Goal: Task Accomplishment & Management: Use online tool/utility

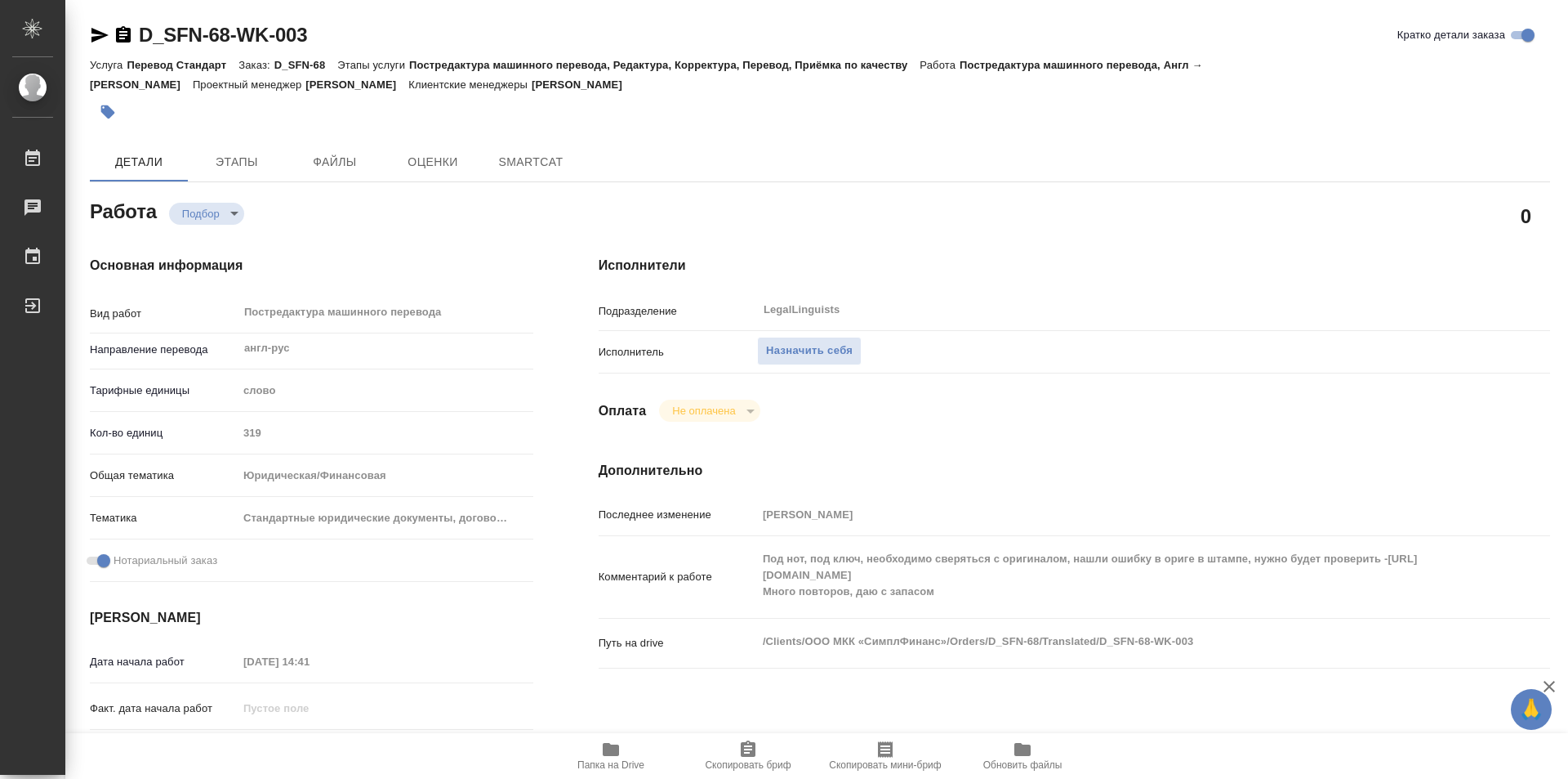
type textarea "x"
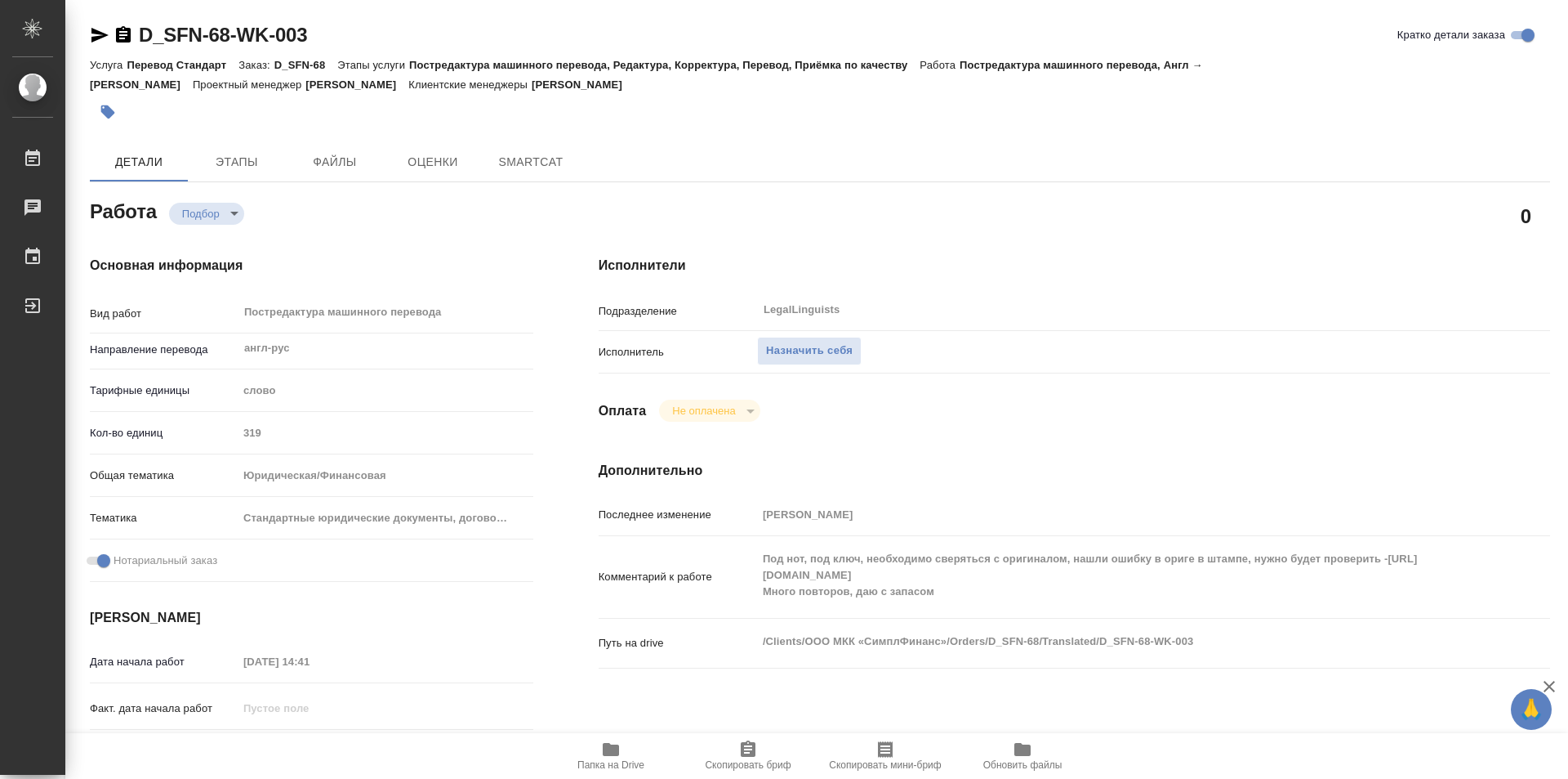
type textarea "x"
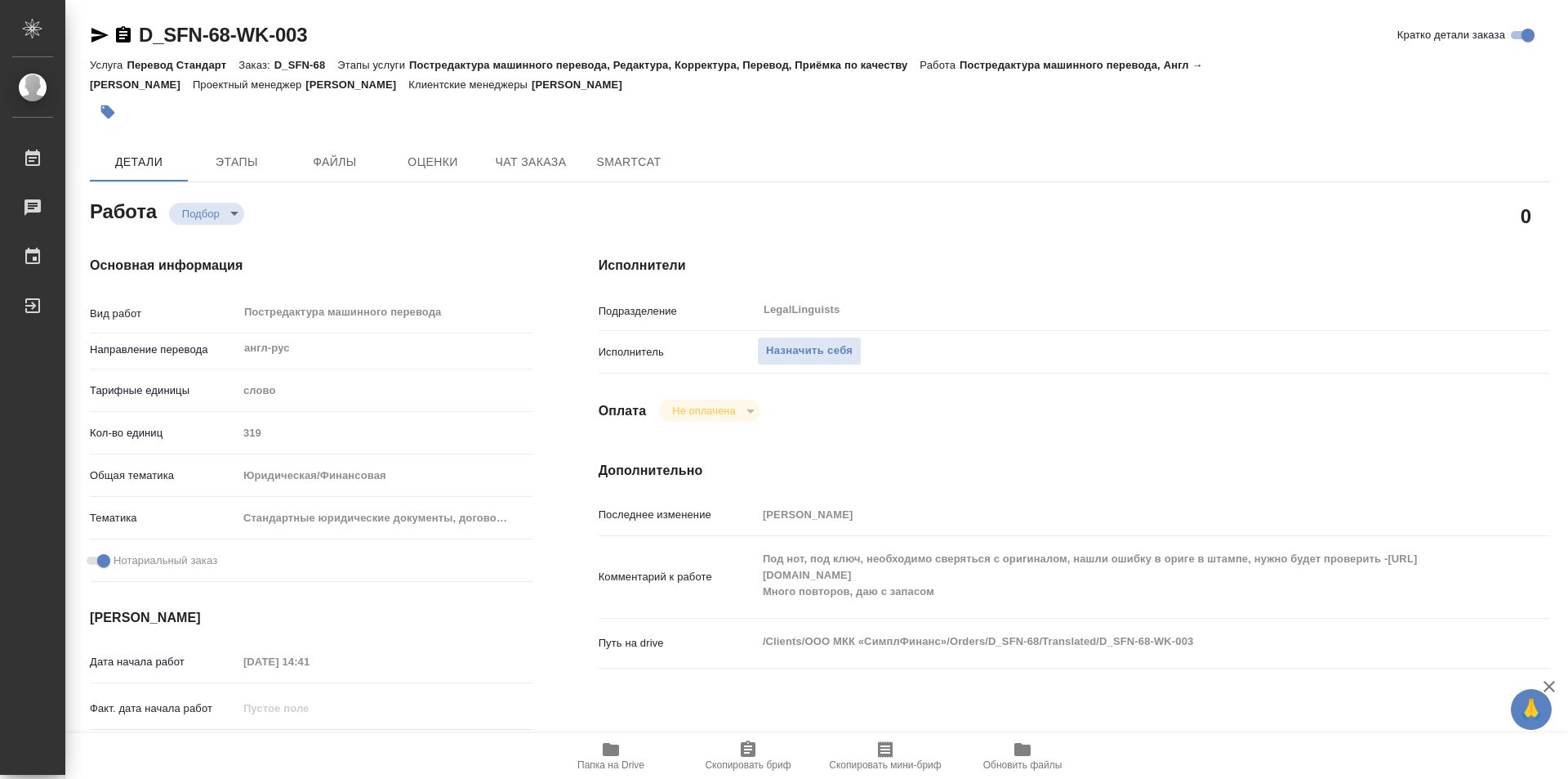
type textarea "x"
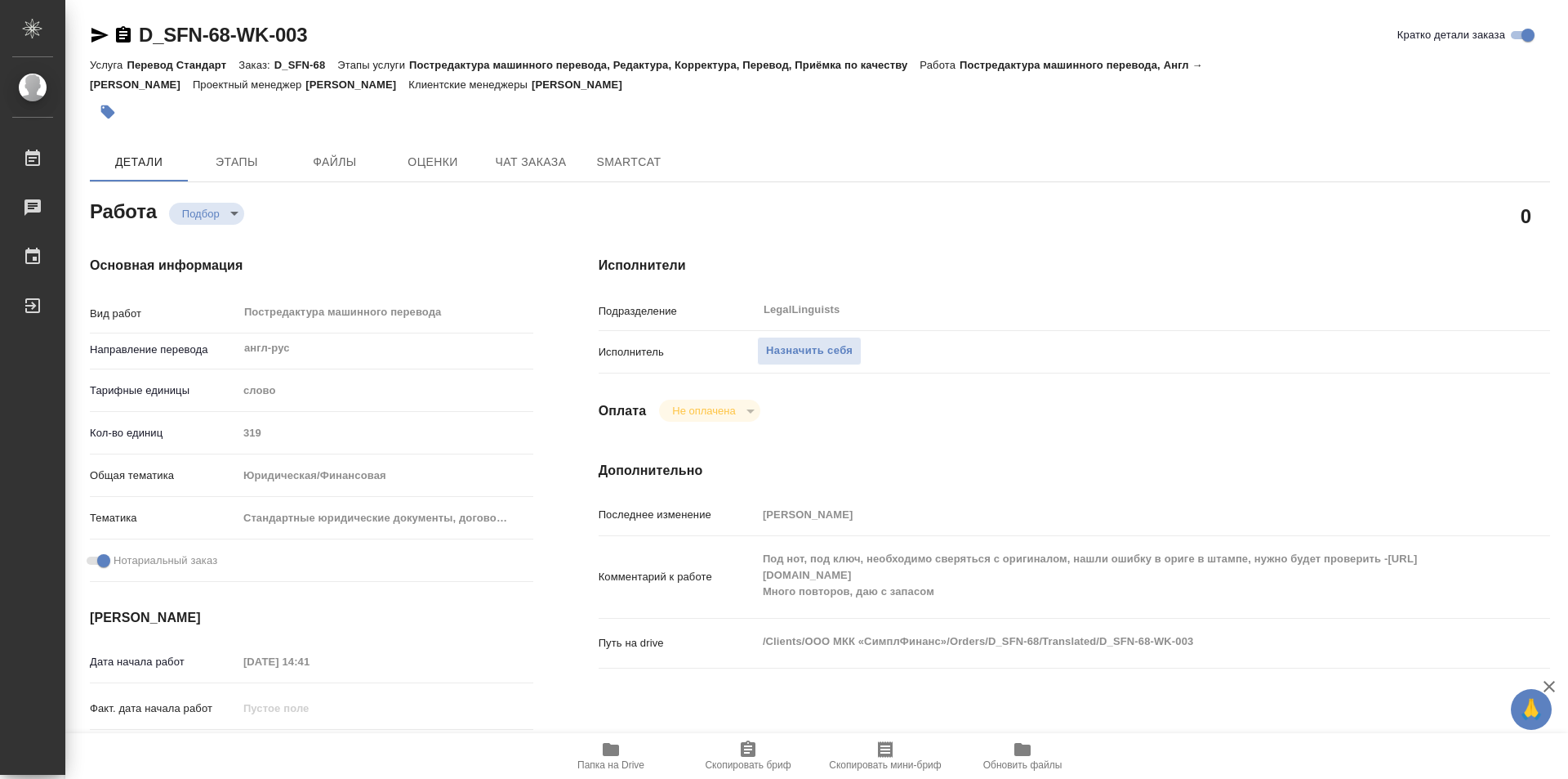
type textarea "x"
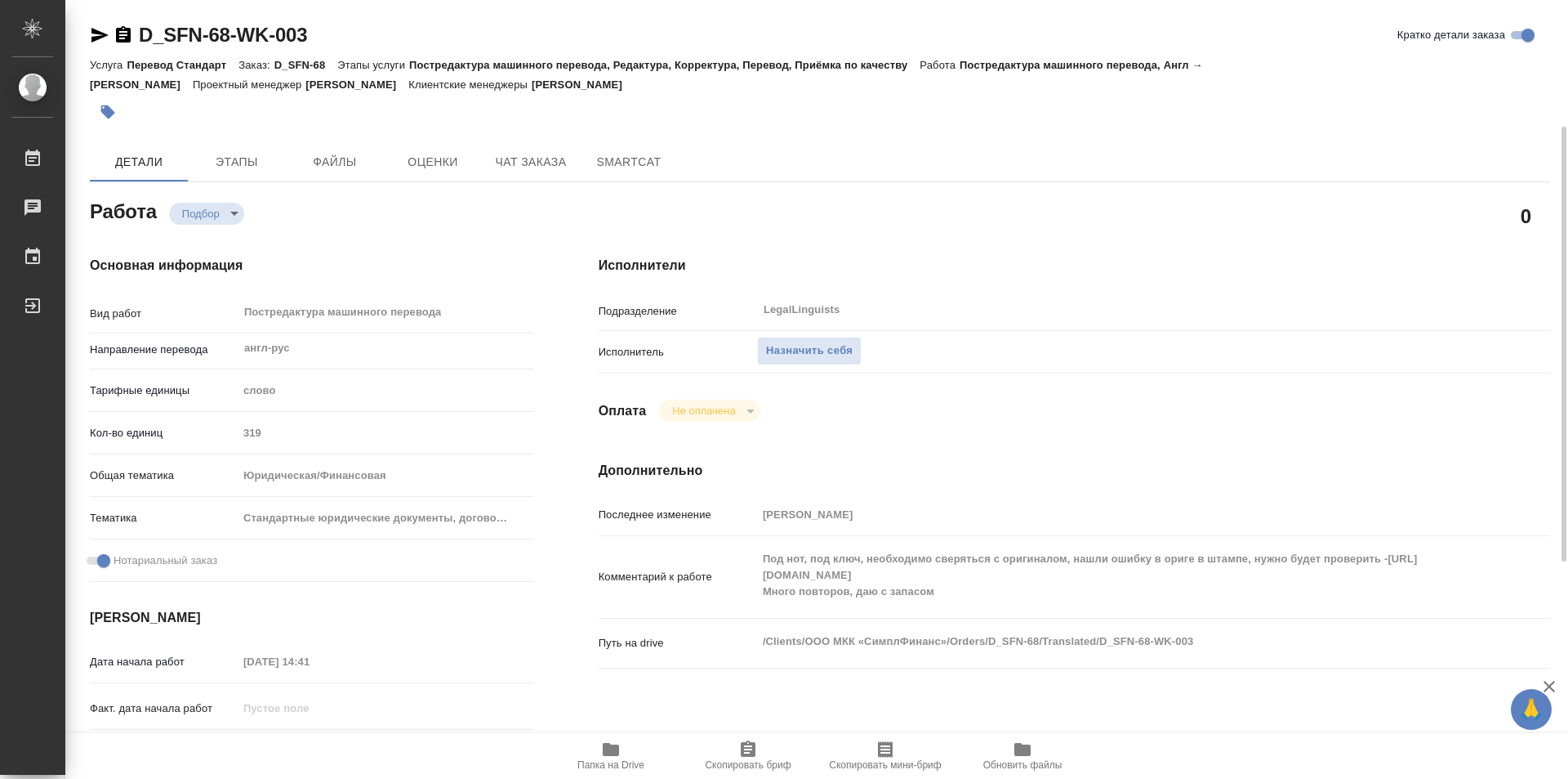
scroll to position [163, 0]
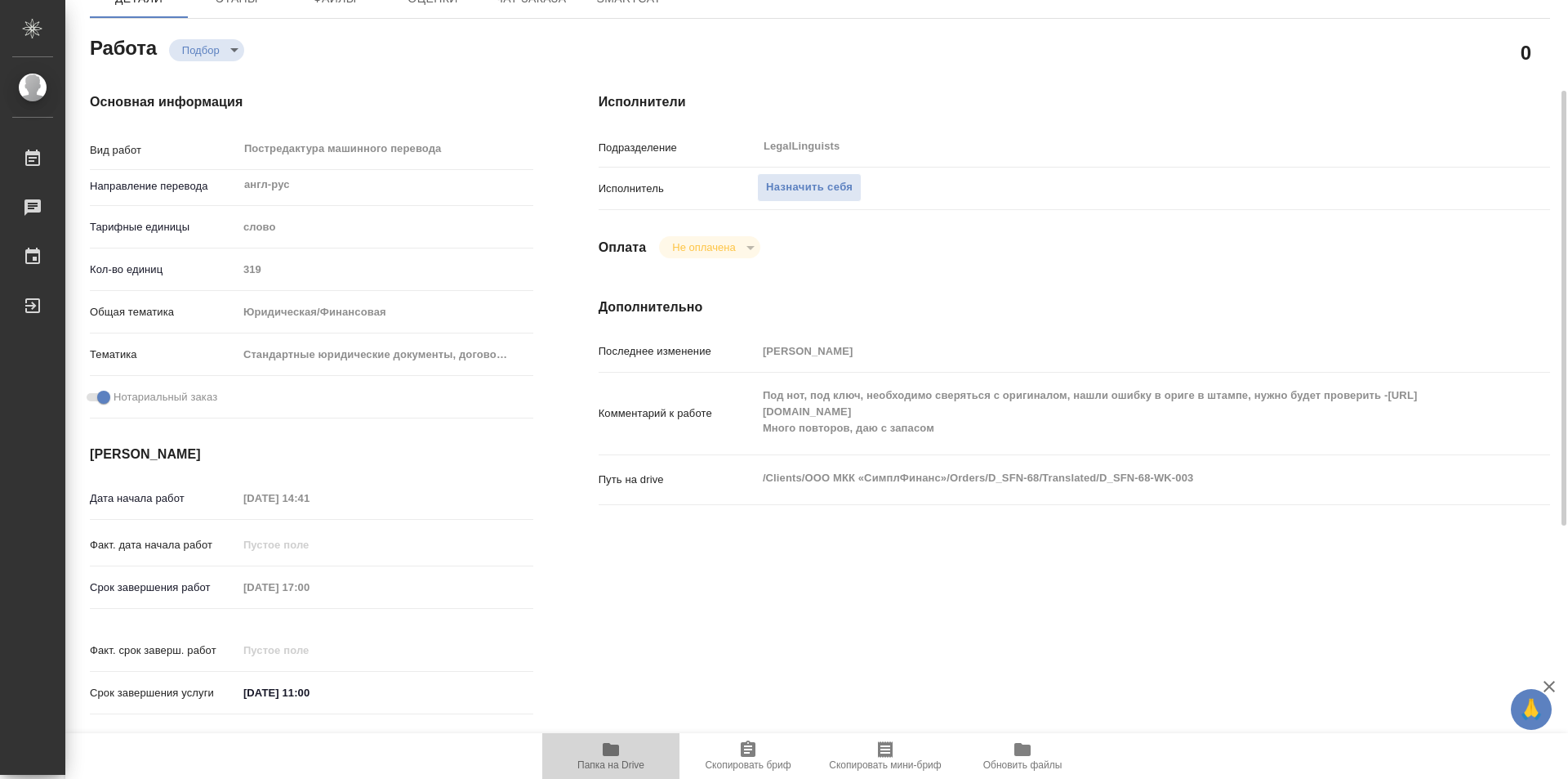
click at [621, 747] on span "Папка на Drive" at bounding box center [611, 754] width 118 height 31
